Goal: Find contact information: Find contact information

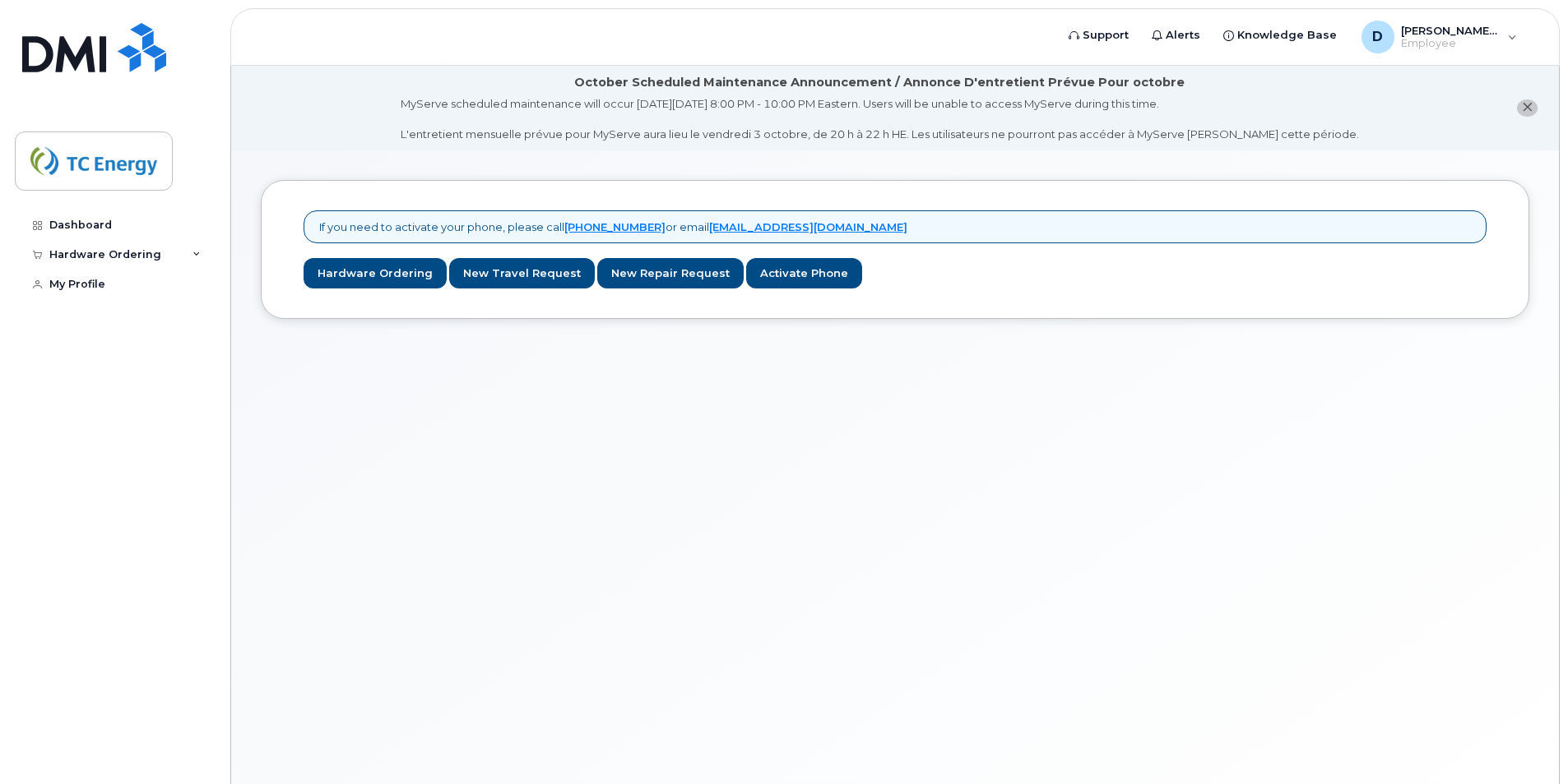
click at [1401, 515] on div "If you need to activate your phone, please call [PHONE_NUMBER] or email [EMAIL_…" at bounding box center [895, 487] width 1328 height 674
click at [1232, 643] on div "If you need to activate your phone, please call [PHONE_NUMBER] or email [EMAIL_…" at bounding box center [895, 487] width 1328 height 674
click at [828, 268] on link "Activate Phone" at bounding box center [804, 273] width 116 height 30
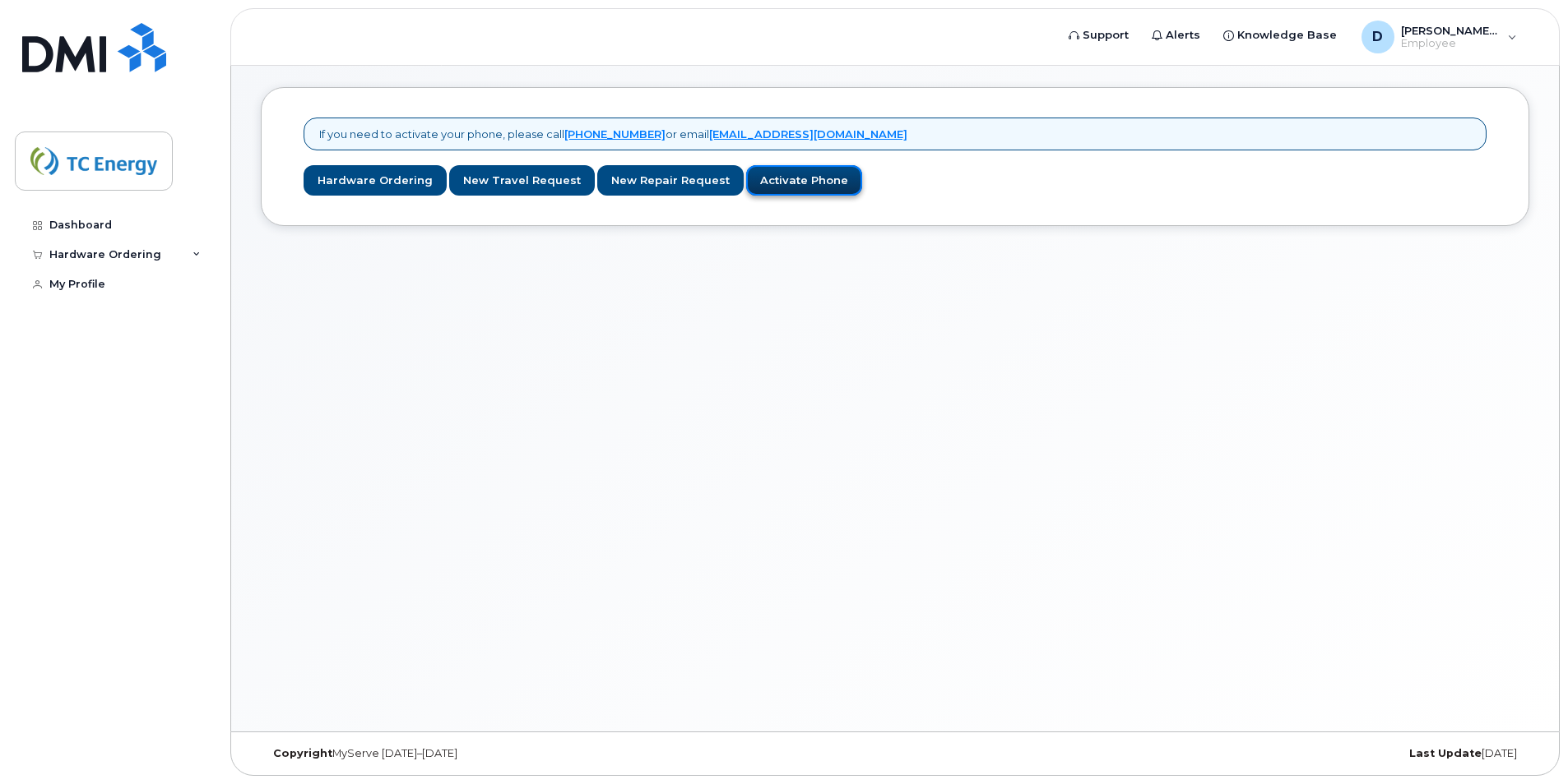
click at [809, 179] on link "Activate Phone" at bounding box center [804, 180] width 116 height 30
drag, startPoint x: 550, startPoint y: 137, endPoint x: 671, endPoint y: 140, distance: 121.0
click at [671, 140] on p "If you need to activate your phone, please call [PHONE_NUMBER] or email [EMAIL_…" at bounding box center [614, 134] width 588 height 16
click at [1008, 228] on div "If you need to activate your phone, please call [PHONE_NUMBER] or email [EMAIL_…" at bounding box center [895, 394] width 1328 height 674
click at [145, 267] on div "Hardware Ordering" at bounding box center [114, 254] width 199 height 30
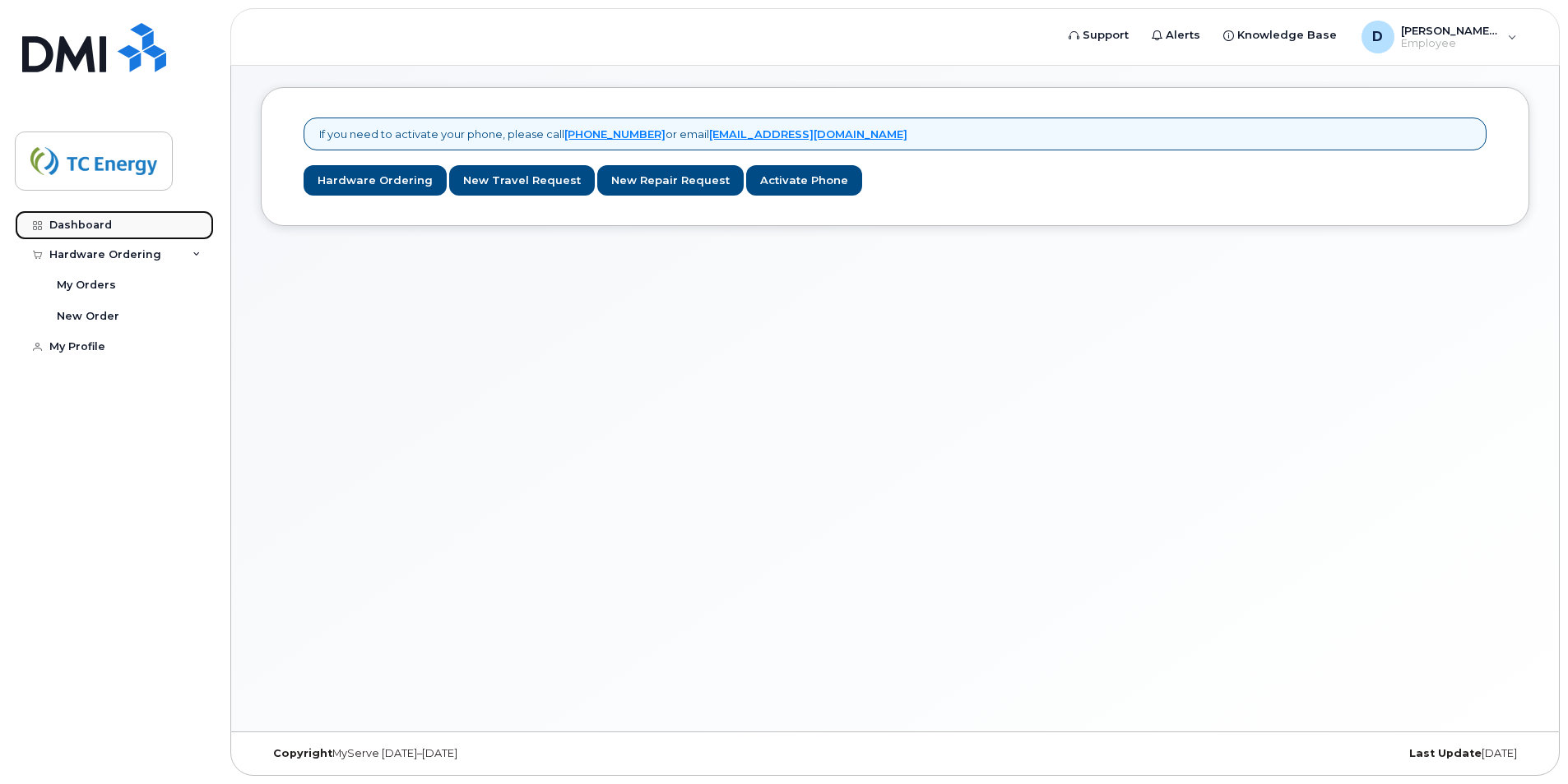
click at [166, 218] on link "Dashboard" at bounding box center [114, 225] width 199 height 30
